Goal: Information Seeking & Learning: Learn about a topic

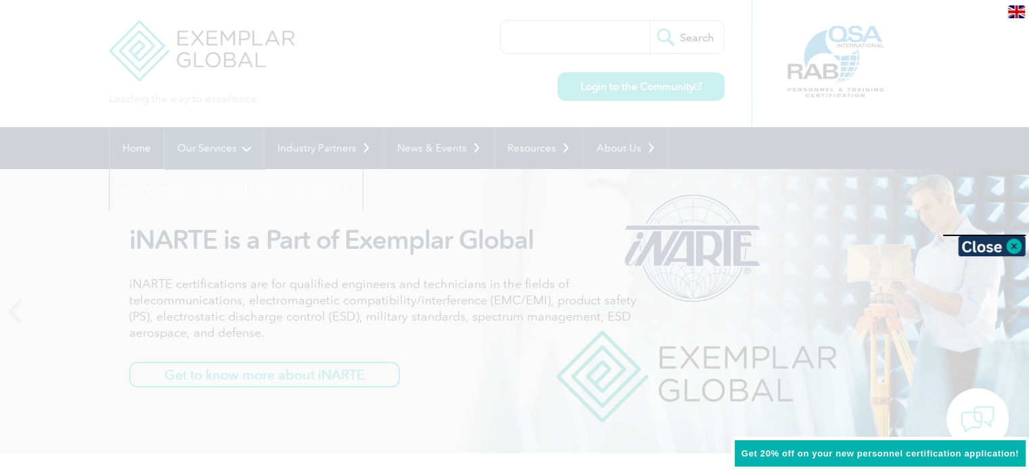
click at [214, 140] on div at bounding box center [514, 235] width 1029 height 470
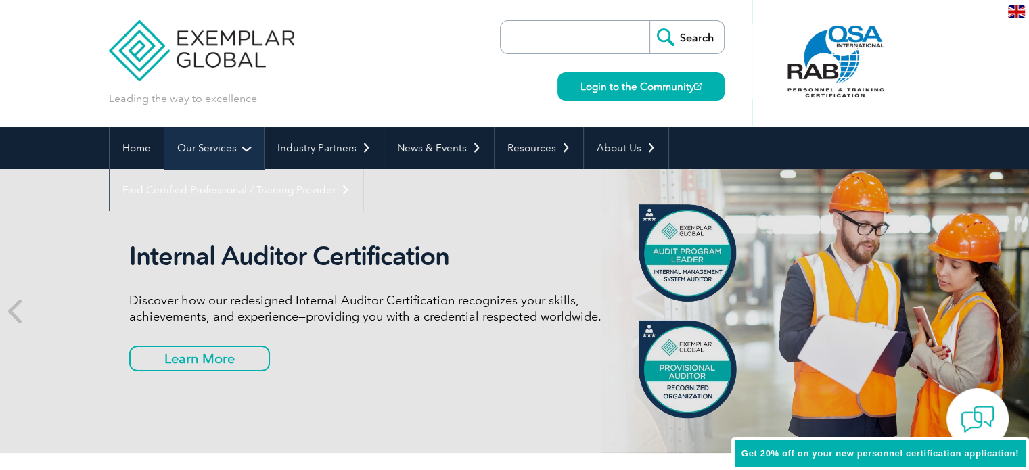
click at [235, 147] on link "Our Services" at bounding box center [213, 148] width 99 height 42
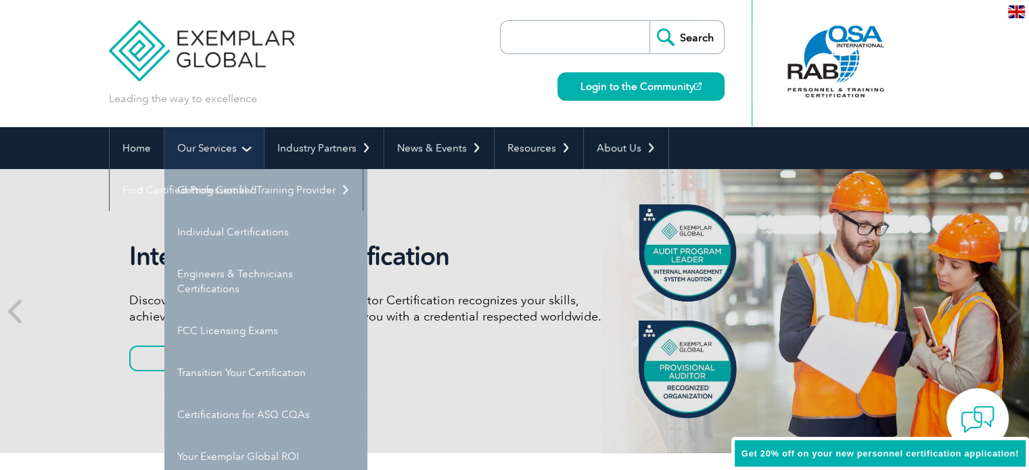
click at [230, 149] on link "Our Services" at bounding box center [213, 148] width 99 height 42
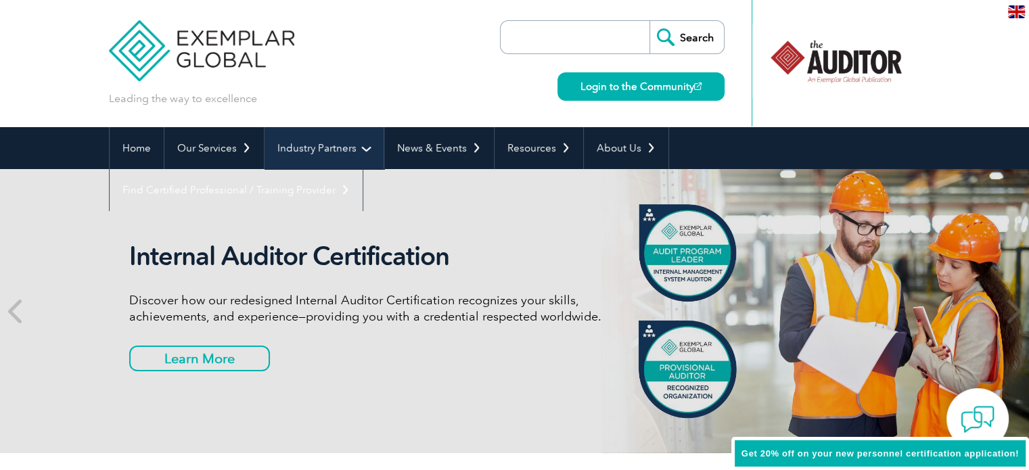
click at [339, 147] on link "Industry Partners" at bounding box center [323, 148] width 119 height 42
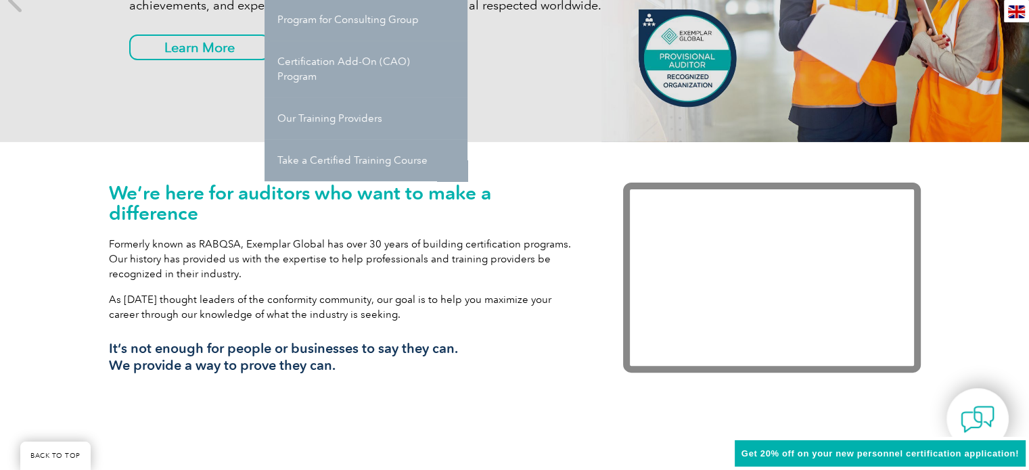
scroll to position [338, 0]
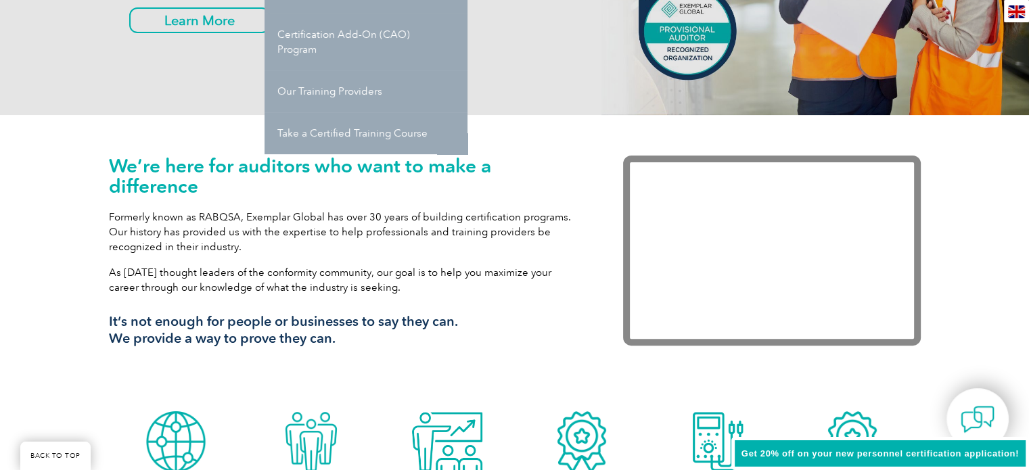
click at [509, 352] on div "We’re here for auditors who want to make a difference Formerly known as RABQSA,…" at bounding box center [345, 257] width 473 height 202
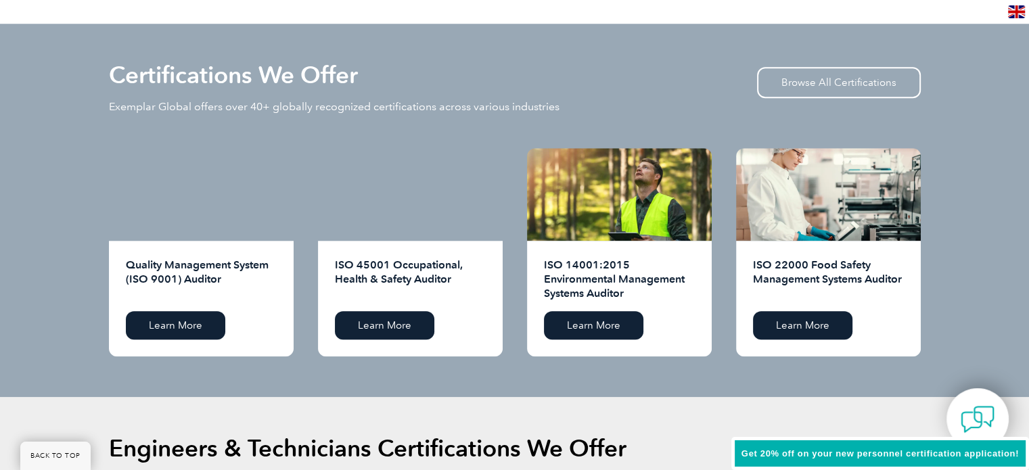
scroll to position [1285, 0]
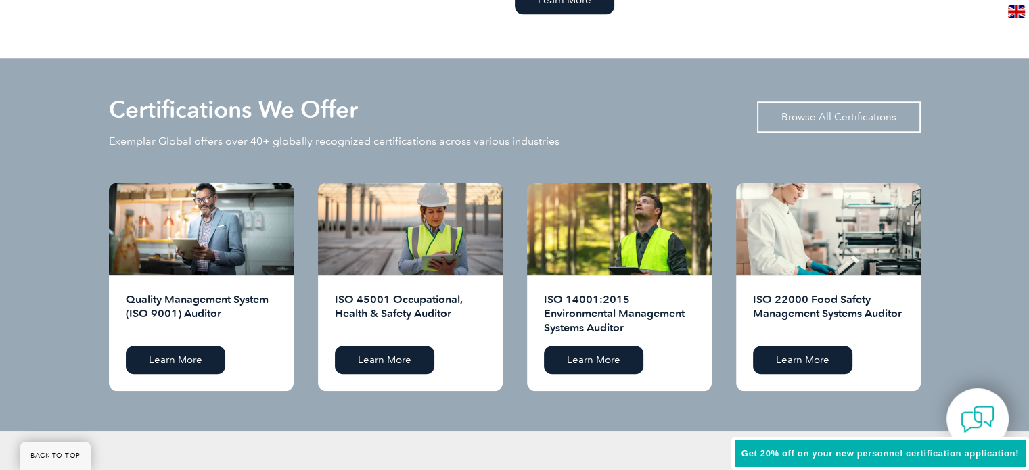
click at [811, 119] on link "Browse All Certifications" at bounding box center [839, 116] width 164 height 31
click at [841, 113] on link "Browse All Certifications" at bounding box center [839, 116] width 164 height 31
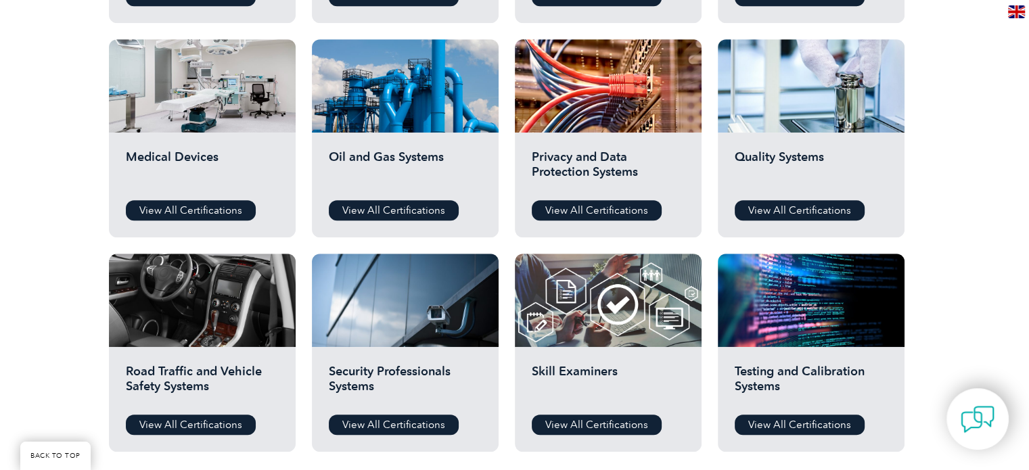
scroll to position [879, 0]
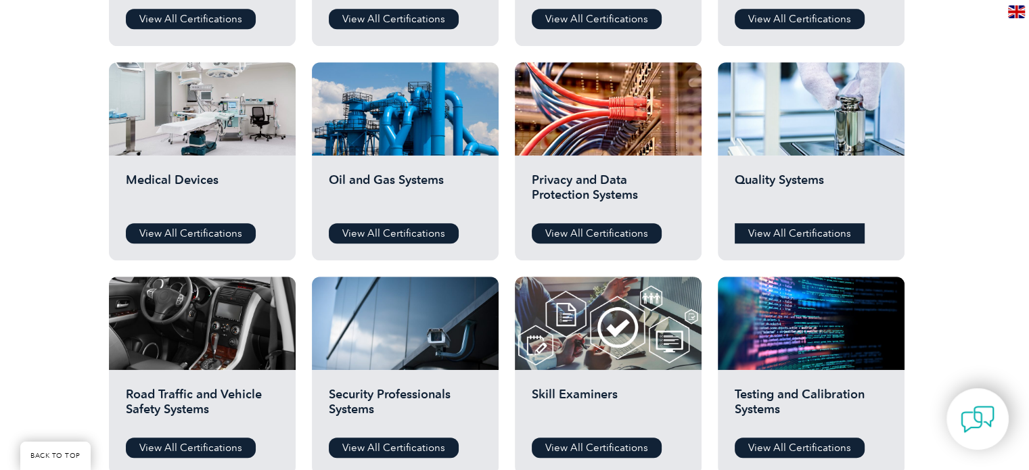
click at [782, 242] on link "View All Certifications" at bounding box center [799, 233] width 130 height 20
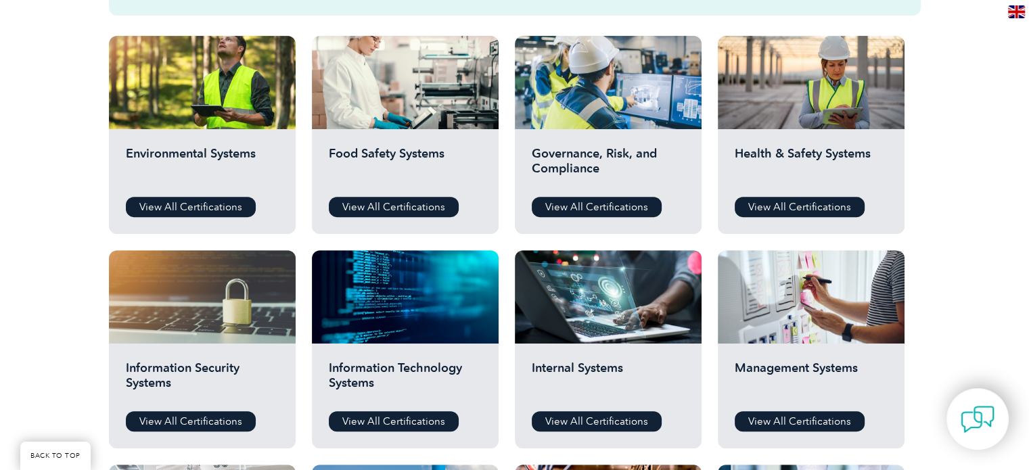
scroll to position [406, 0]
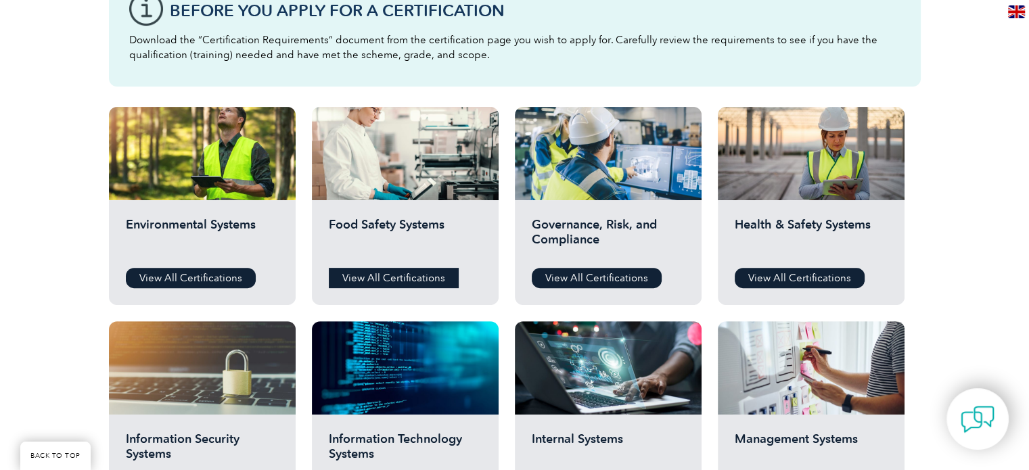
click at [402, 273] on link "View All Certifications" at bounding box center [394, 278] width 130 height 20
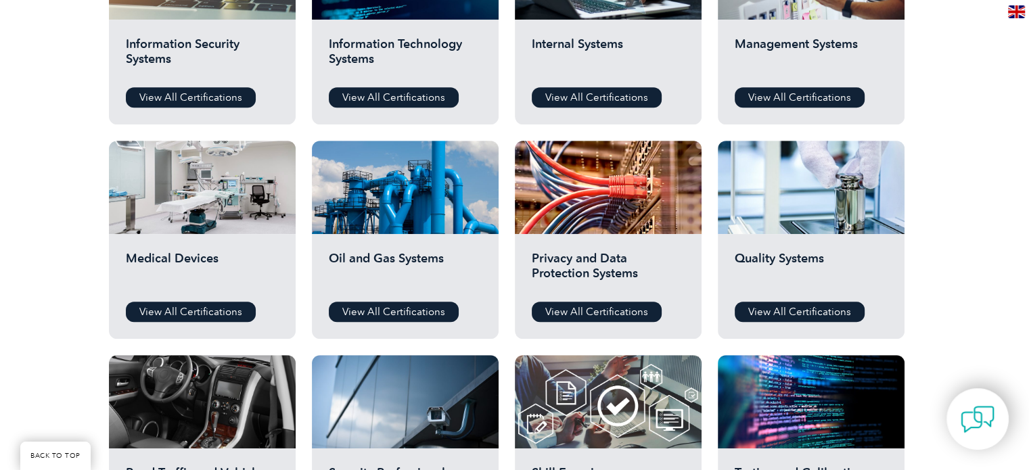
scroll to position [811, 0]
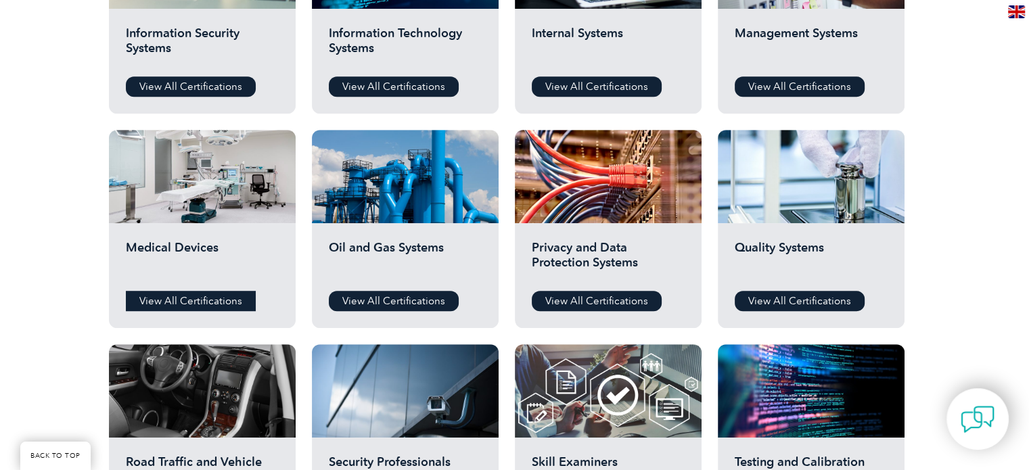
click at [198, 300] on link "View All Certifications" at bounding box center [191, 301] width 130 height 20
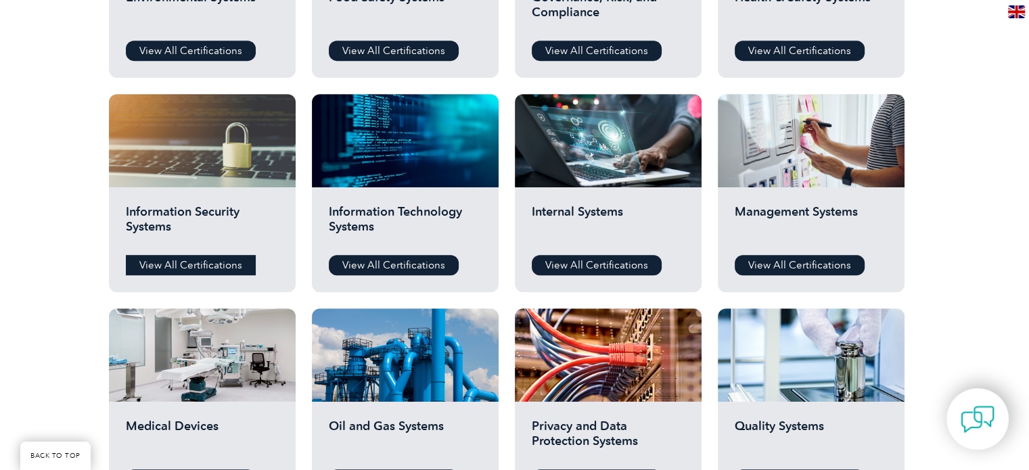
scroll to position [541, 0]
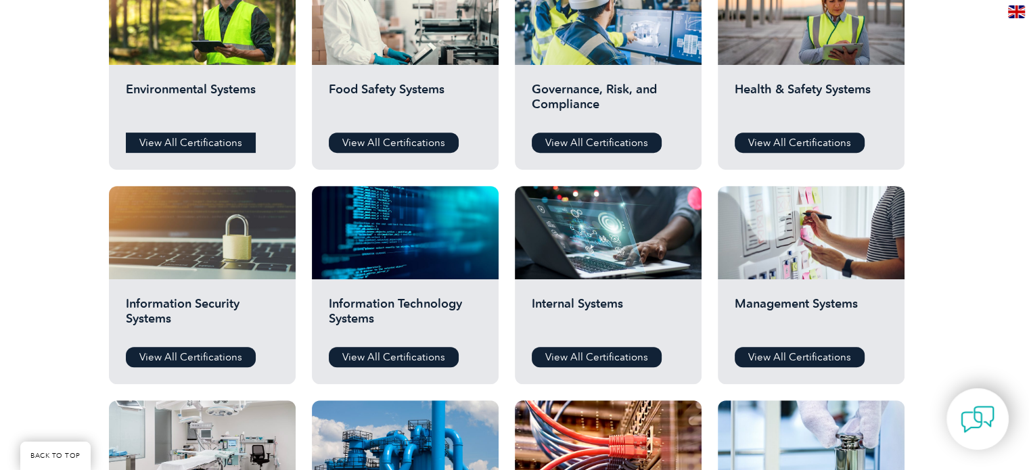
click at [214, 139] on link "View All Certifications" at bounding box center [191, 143] width 130 height 20
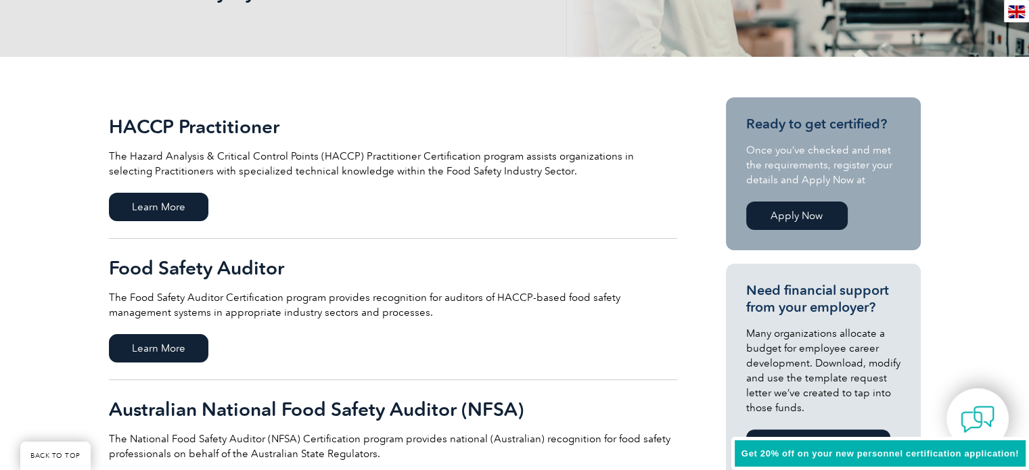
scroll to position [270, 0]
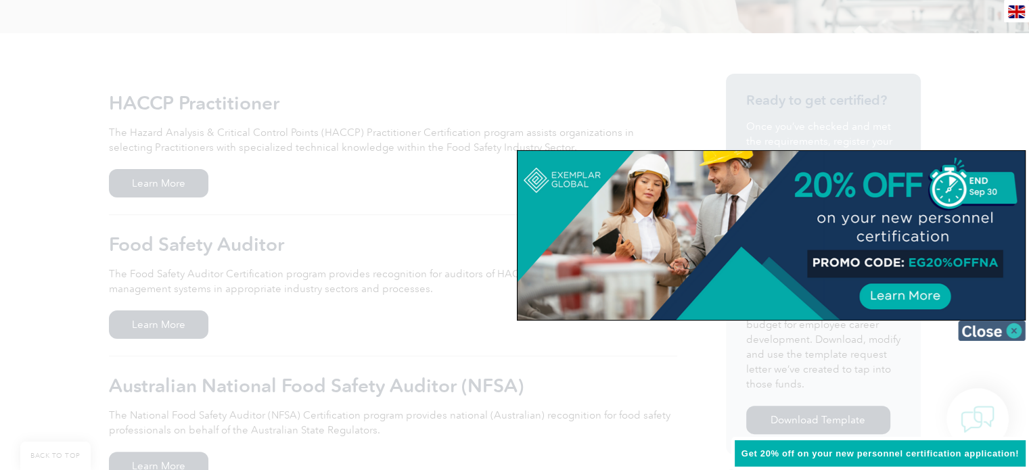
click at [1014, 331] on img at bounding box center [992, 331] width 68 height 20
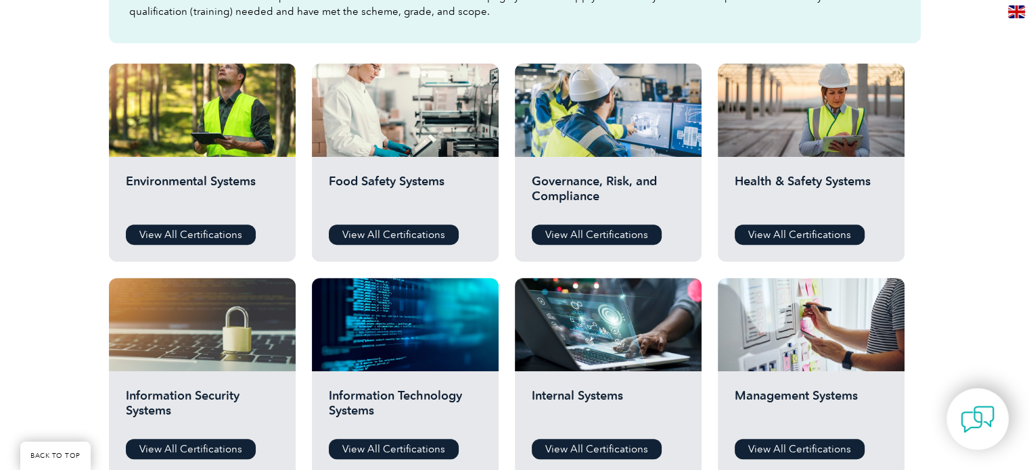
scroll to position [473, 0]
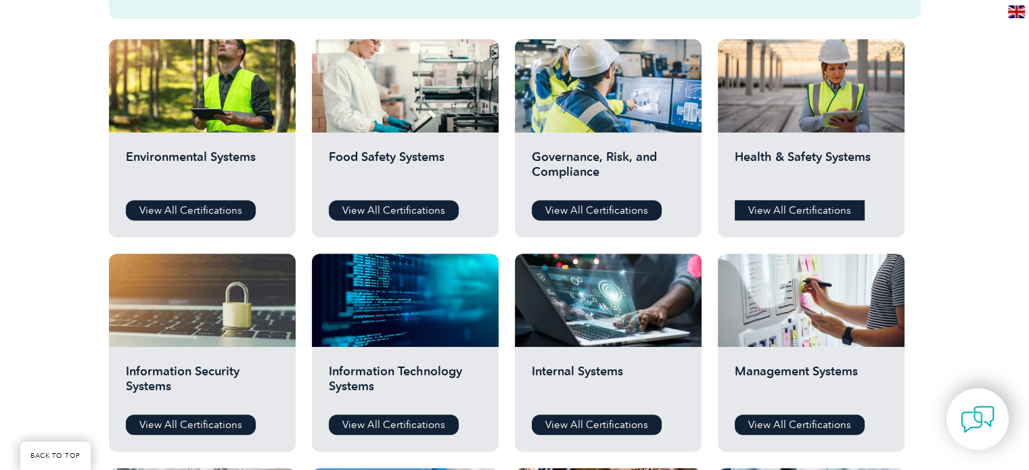
click at [787, 213] on link "View All Certifications" at bounding box center [799, 210] width 130 height 20
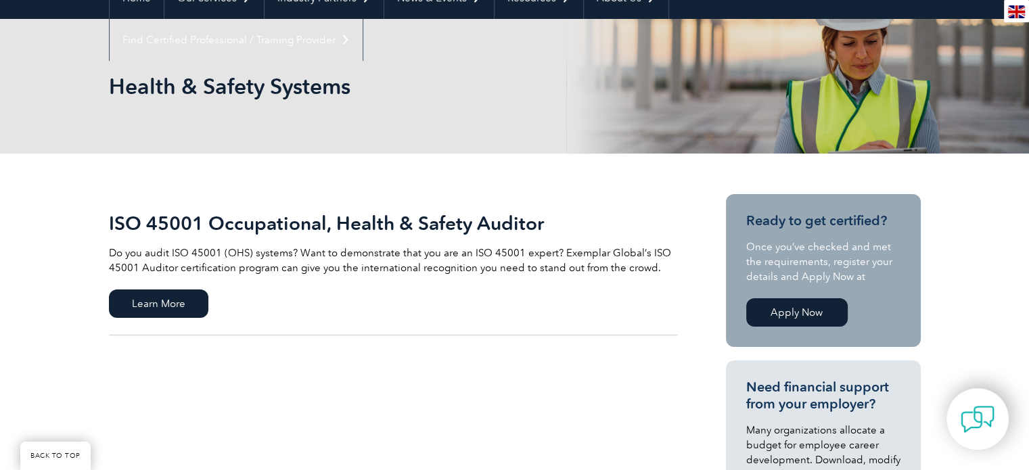
scroll to position [203, 0]
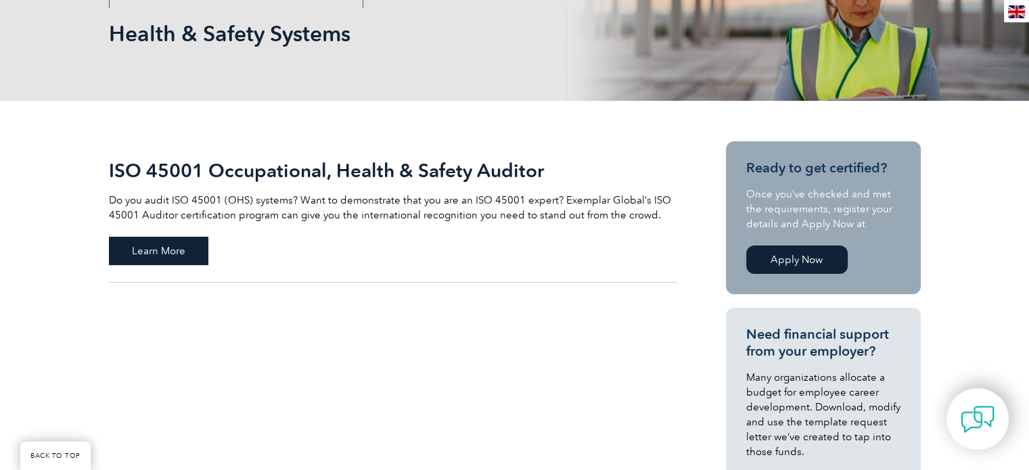
click at [155, 245] on span "Learn More" at bounding box center [158, 251] width 99 height 28
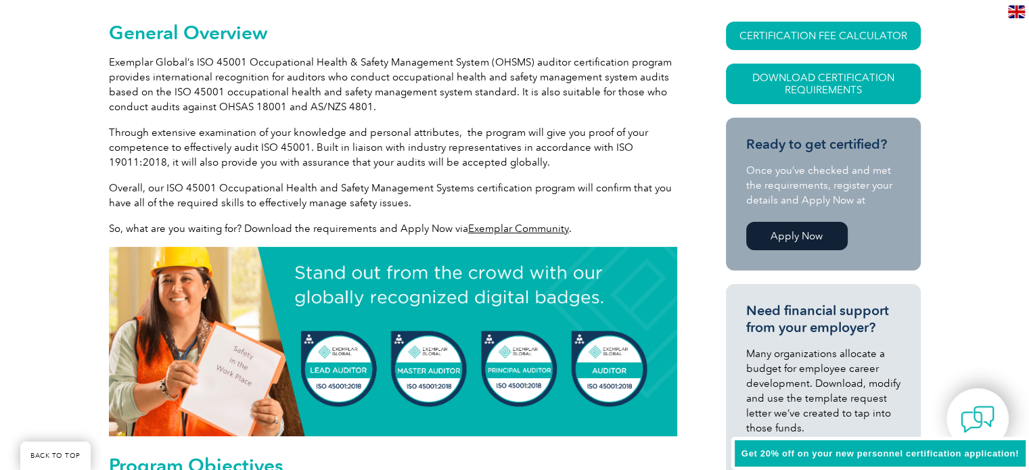
scroll to position [323, 0]
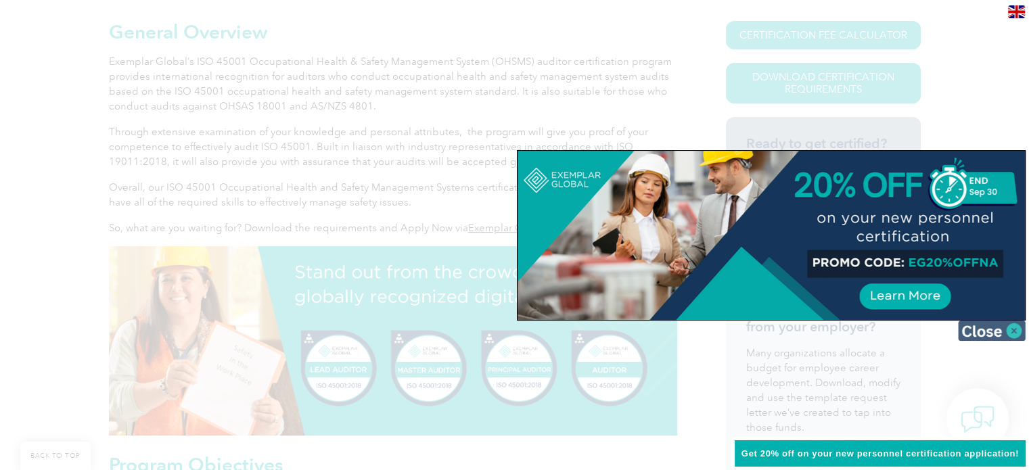
click at [1018, 335] on img at bounding box center [992, 331] width 68 height 20
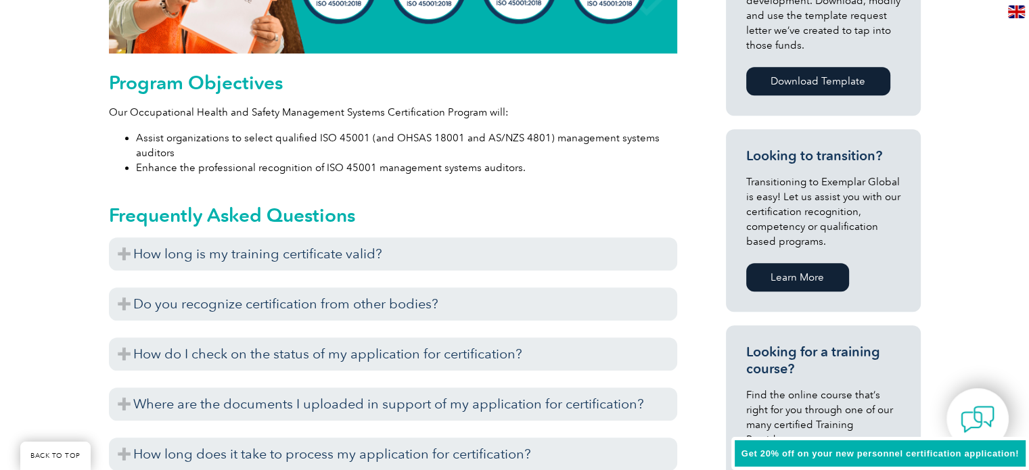
scroll to position [729, 0]
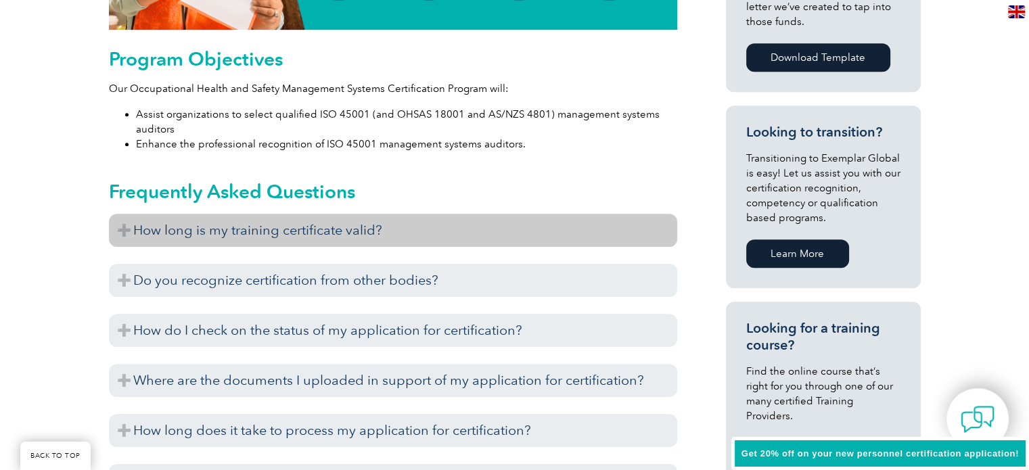
click at [425, 229] on h3 "How long is my training certificate valid?" at bounding box center [393, 230] width 568 height 33
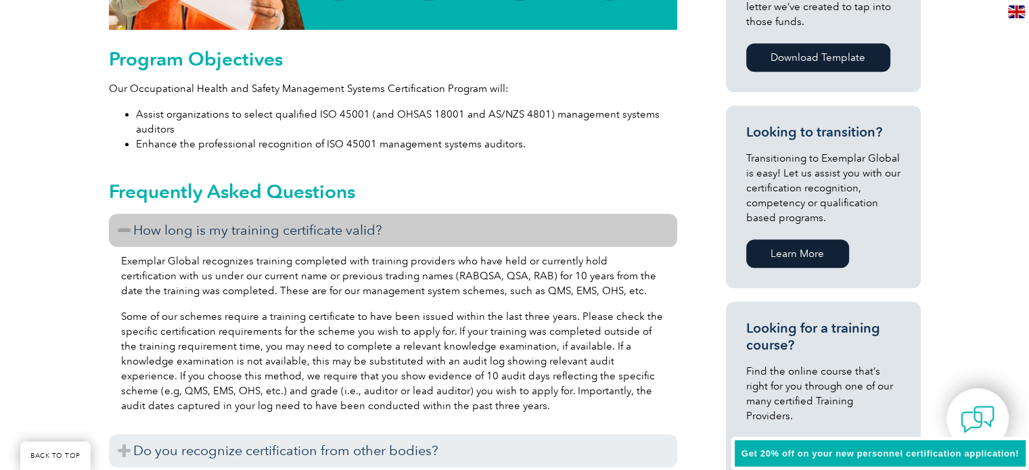
click at [398, 241] on h3 "How long is my training certificate valid?" at bounding box center [393, 230] width 568 height 33
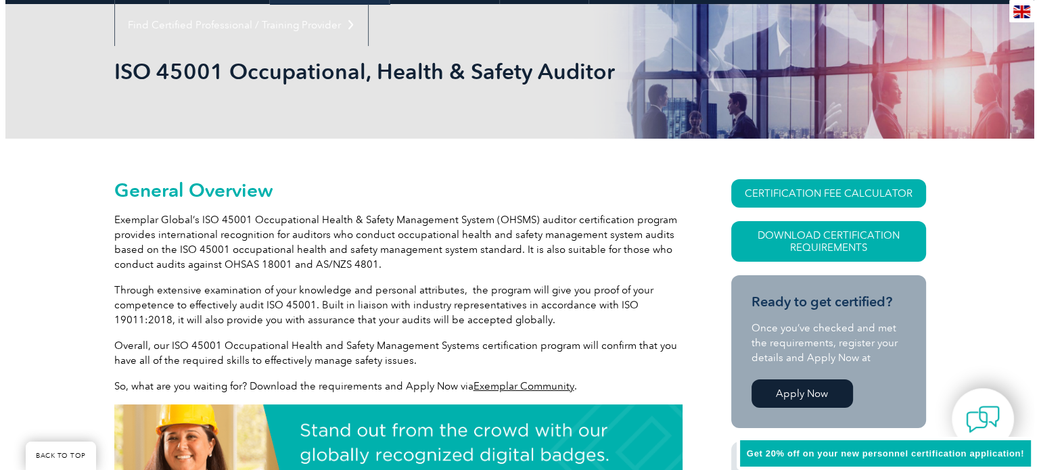
scroll to position [53, 0]
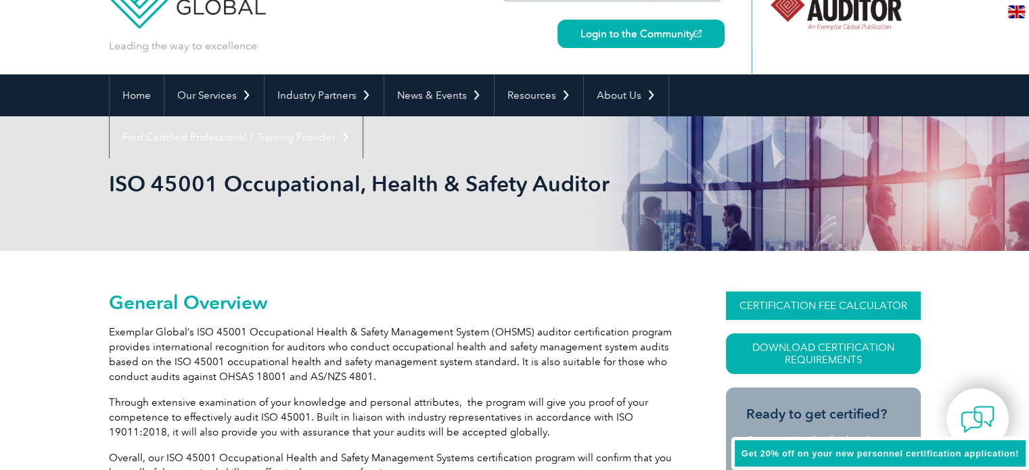
click at [841, 313] on link "CERTIFICATION FEE CALCULATOR" at bounding box center [823, 305] width 195 height 28
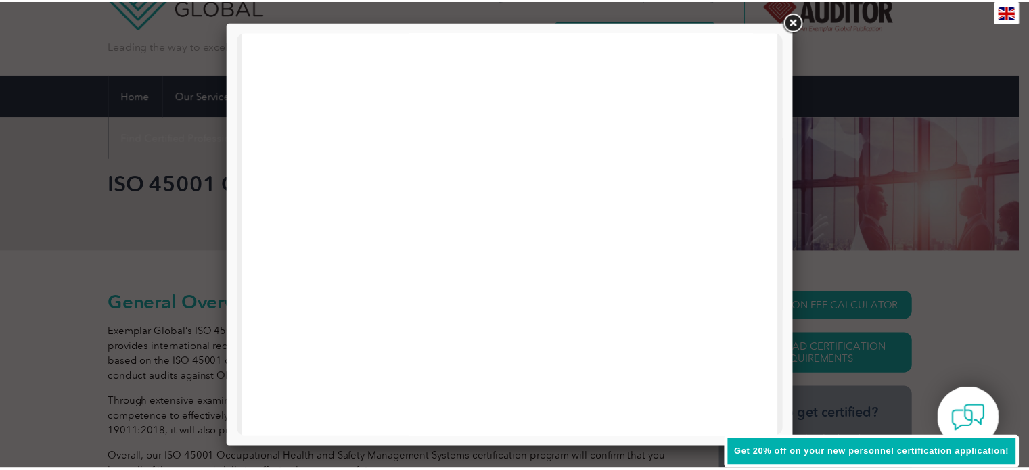
scroll to position [510, 0]
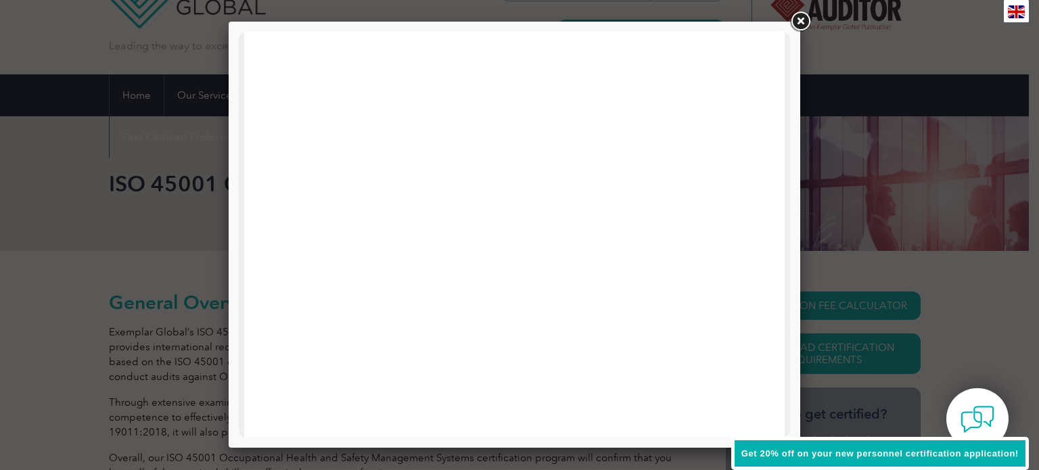
click at [805, 25] on link at bounding box center [800, 21] width 24 height 24
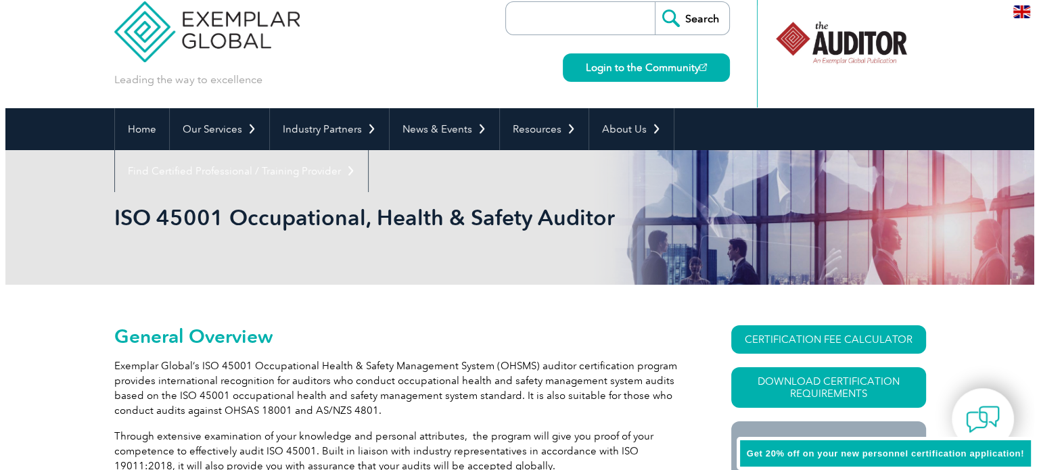
scroll to position [0, 0]
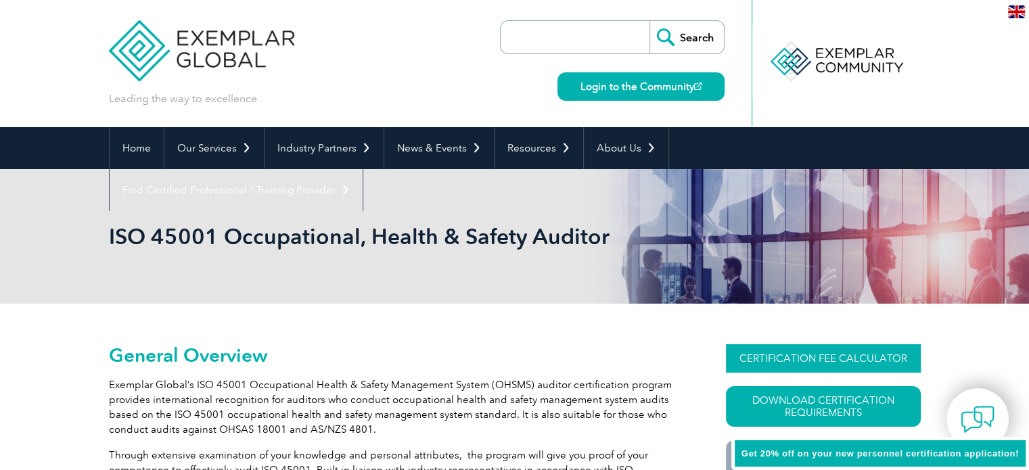
click at [819, 358] on link "CERTIFICATION FEE CALCULATOR" at bounding box center [823, 358] width 195 height 28
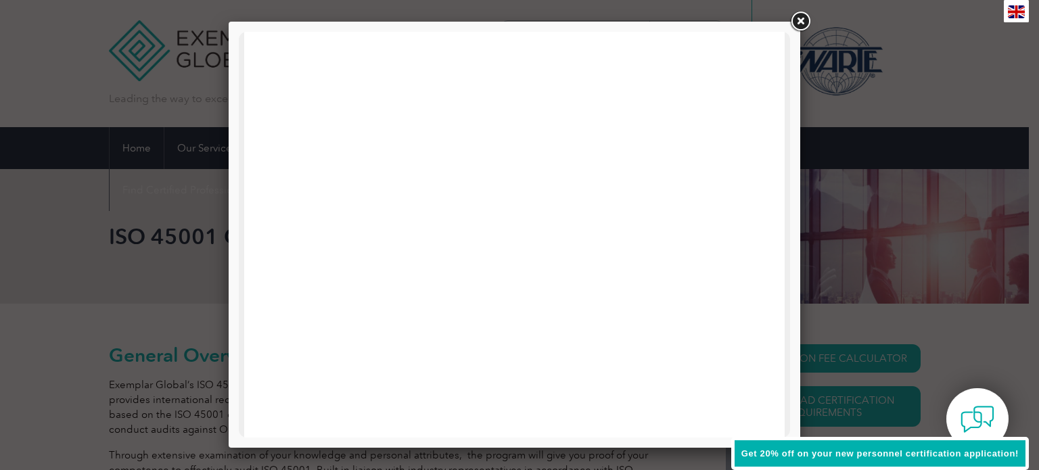
click at [797, 20] on link at bounding box center [800, 21] width 24 height 24
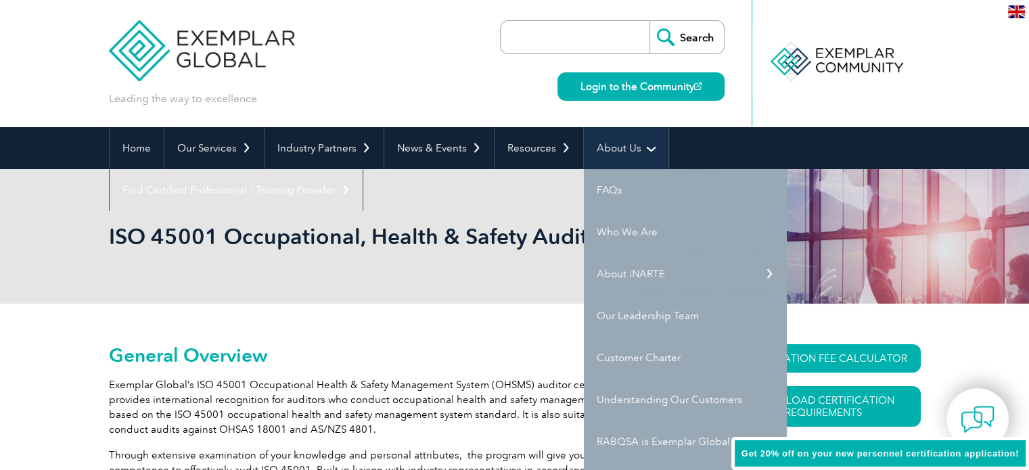
click at [613, 140] on link "About Us" at bounding box center [626, 148] width 85 height 42
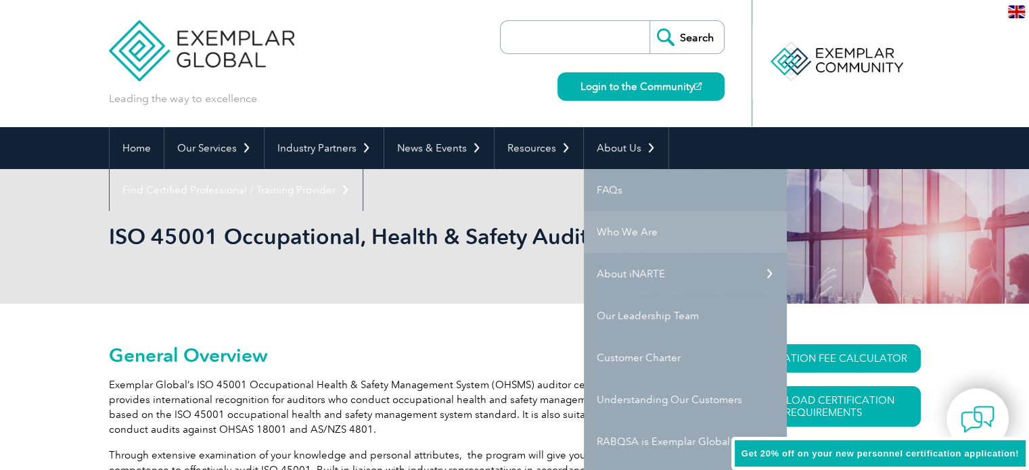
click at [617, 230] on link "Who We Are" at bounding box center [685, 232] width 203 height 42
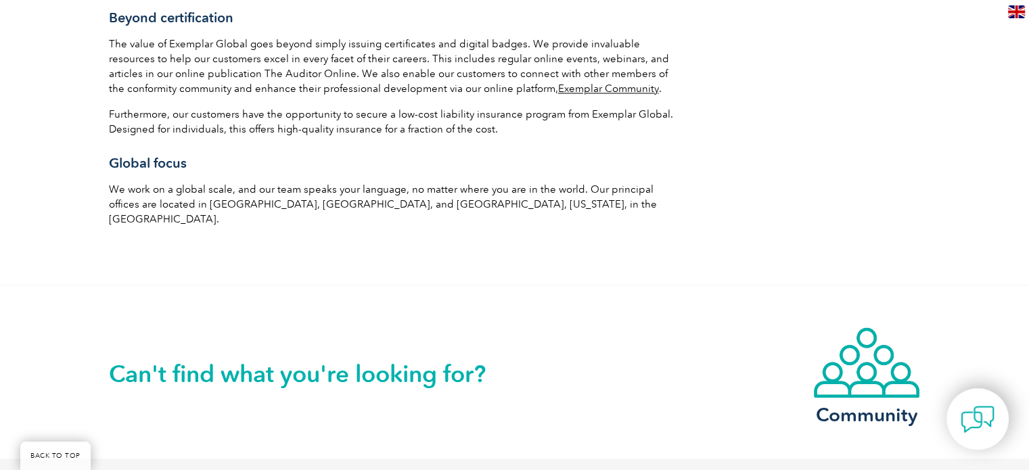
scroll to position [2217, 0]
